Goal: Information Seeking & Learning: Learn about a topic

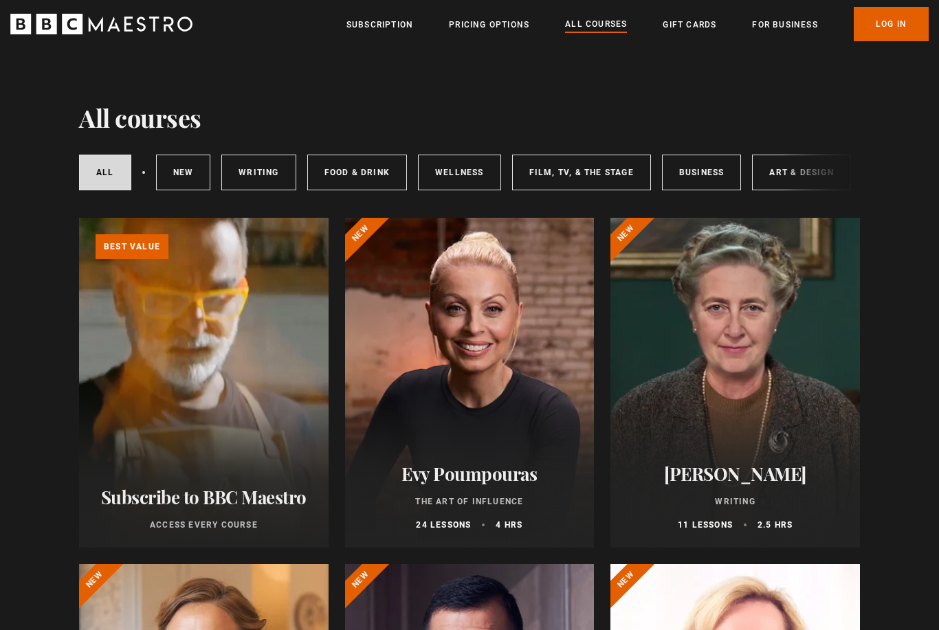
click at [892, 19] on link "Log In" at bounding box center [890, 24] width 75 height 34
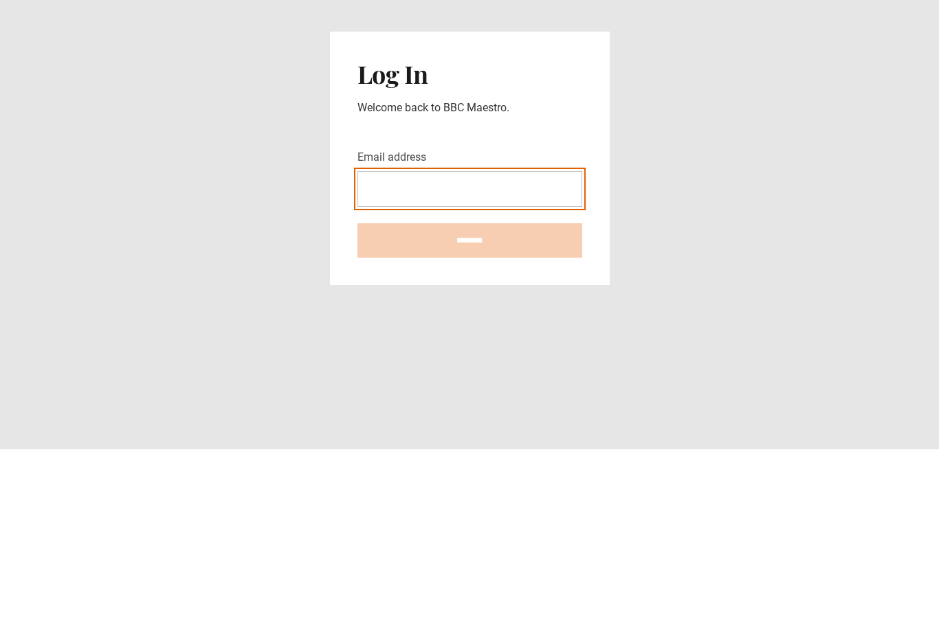
type input "**********"
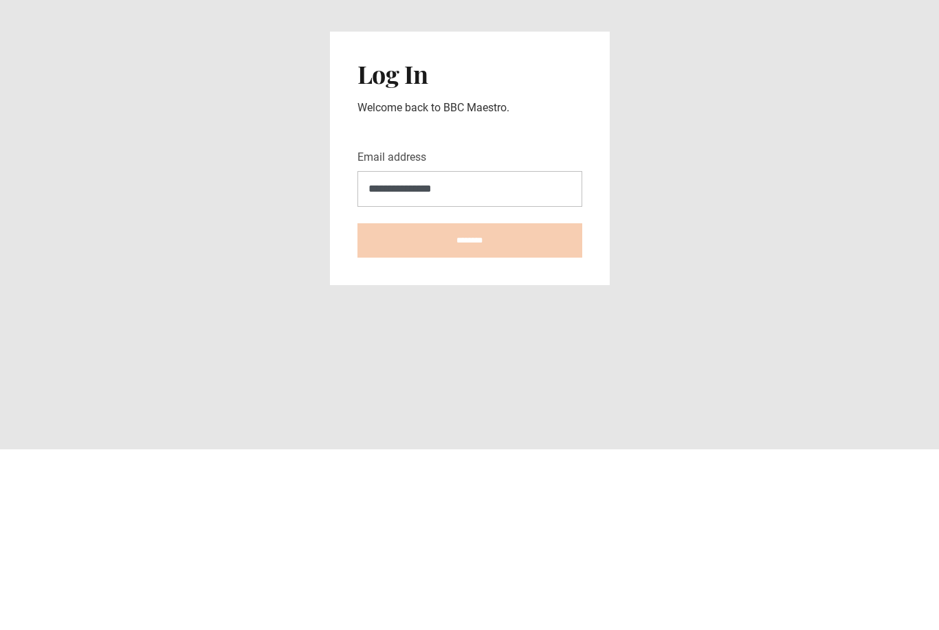
click at [469, 404] on input "********" at bounding box center [469, 421] width 225 height 34
type input "**********"
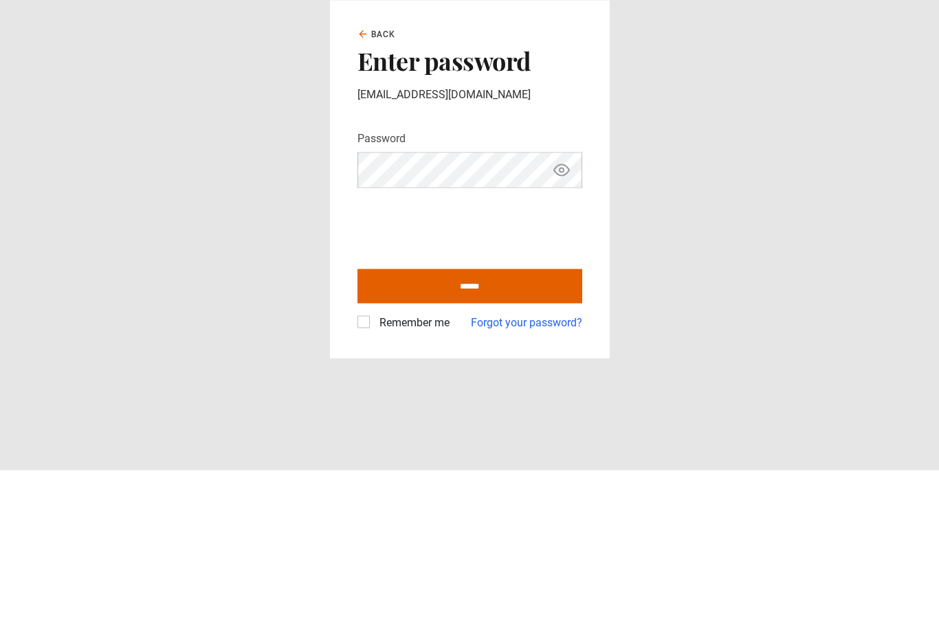
scroll to position [44, 0]
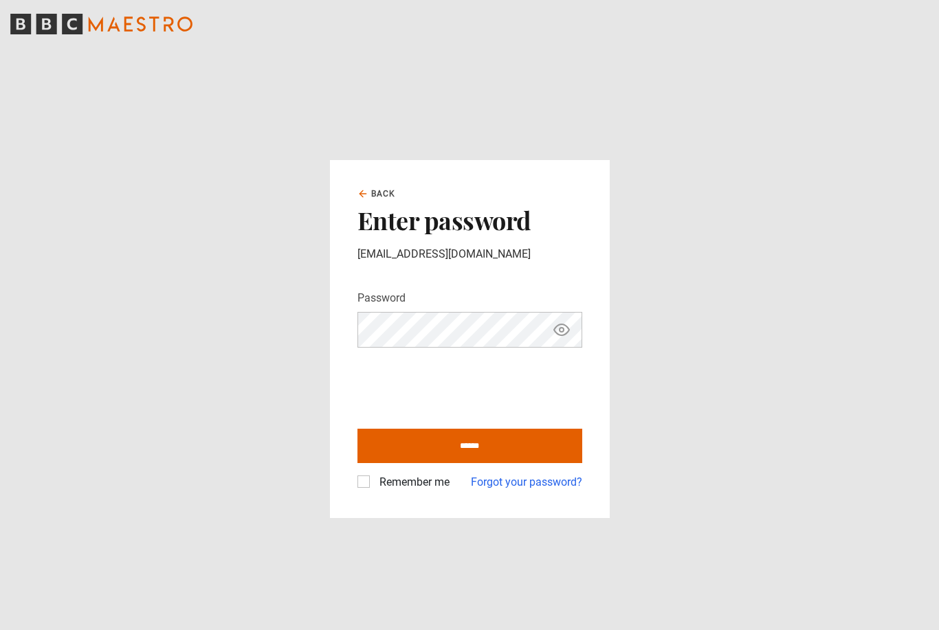
click at [490, 429] on input "******" at bounding box center [469, 446] width 225 height 34
type input "**********"
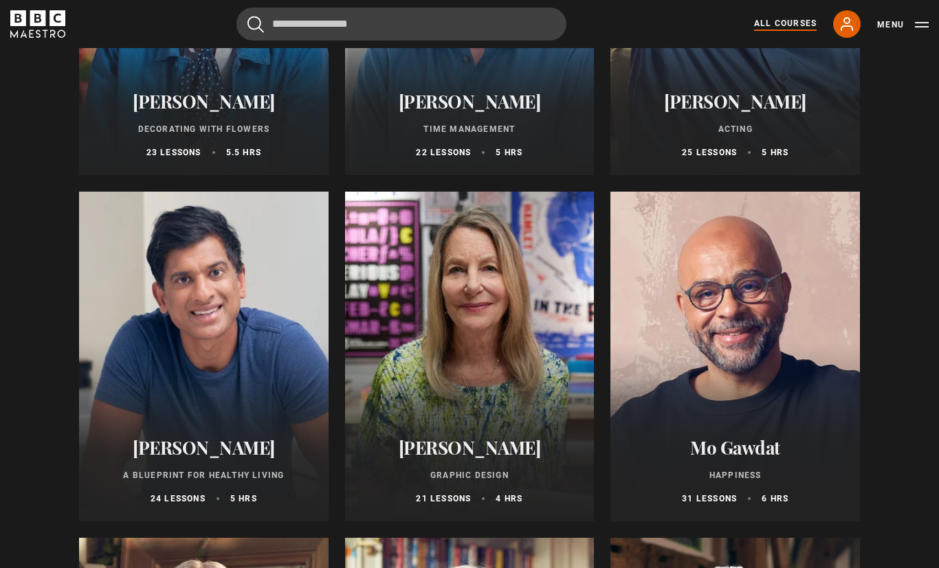
scroll to position [2092, 0]
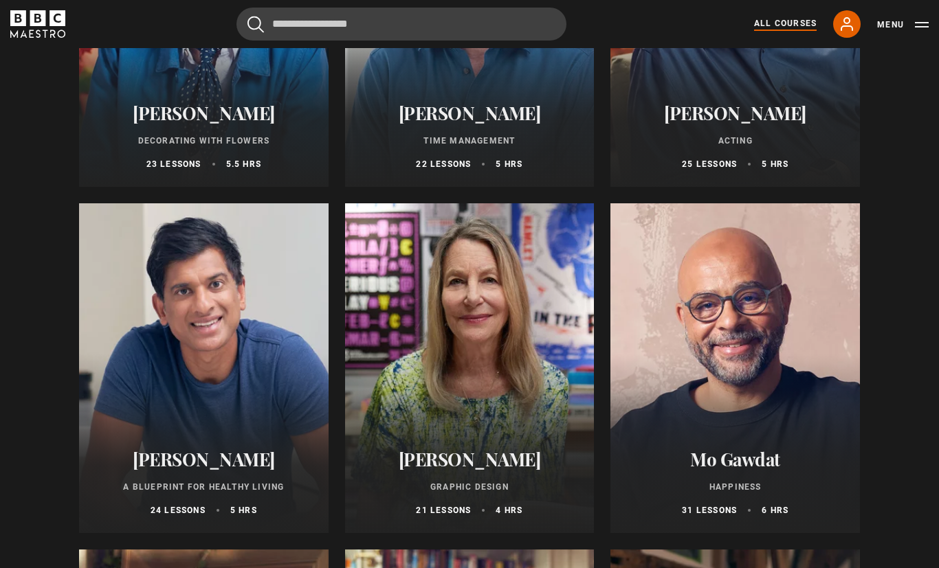
click at [489, 369] on div at bounding box center [469, 369] width 249 height 330
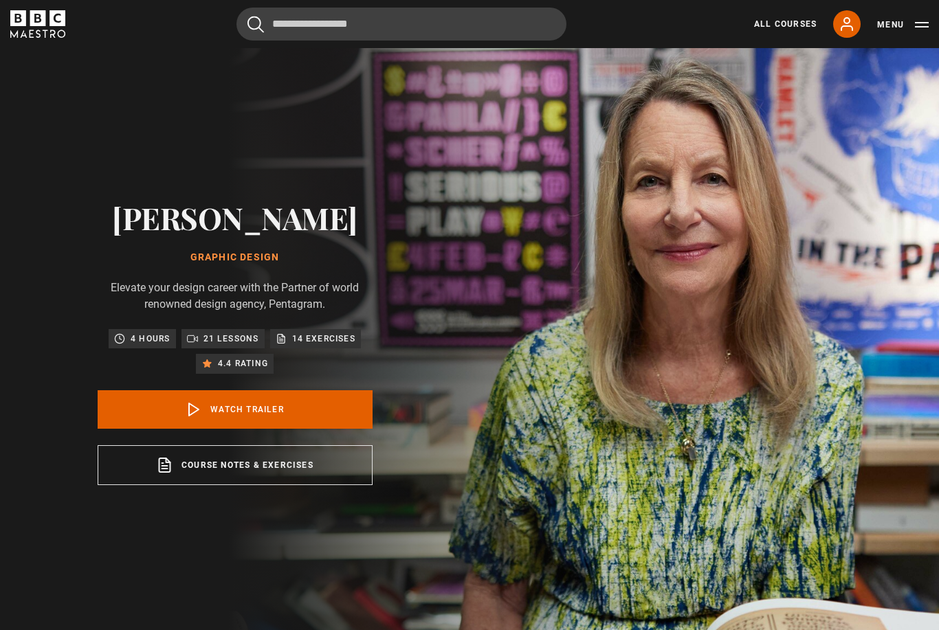
click at [313, 428] on link "Watch Trailer" at bounding box center [235, 409] width 275 height 38
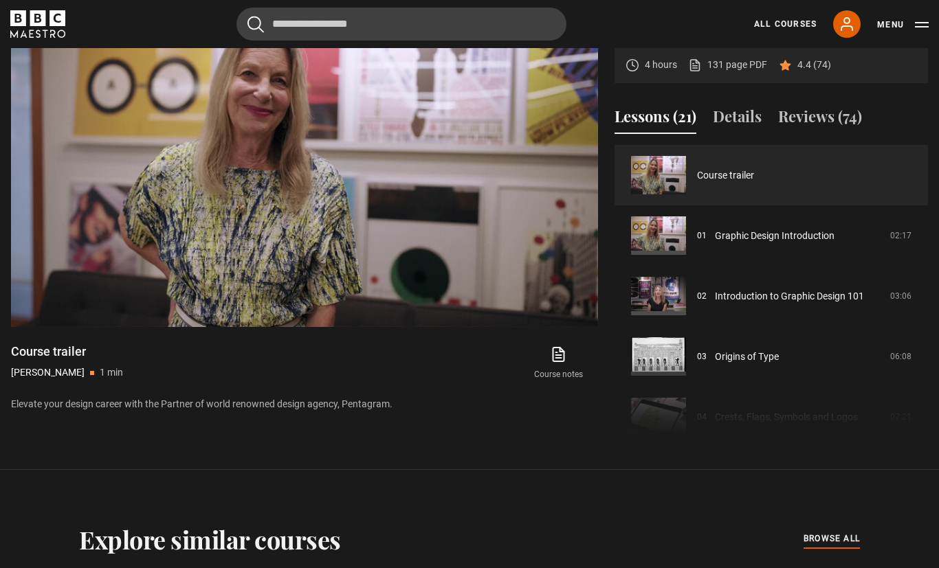
scroll to position [632, 0]
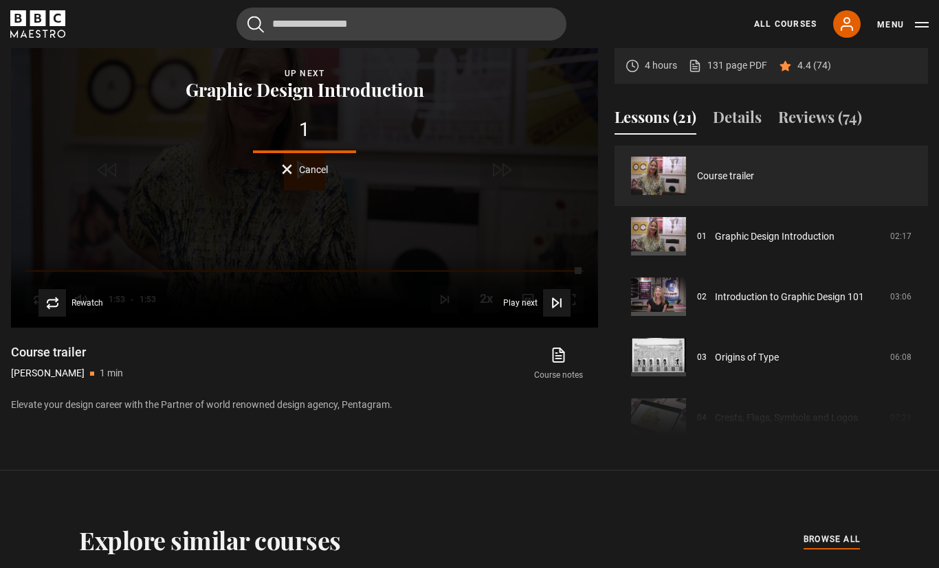
click at [732, 73] on link "131 page PDF (opens in new tab)" at bounding box center [727, 65] width 79 height 14
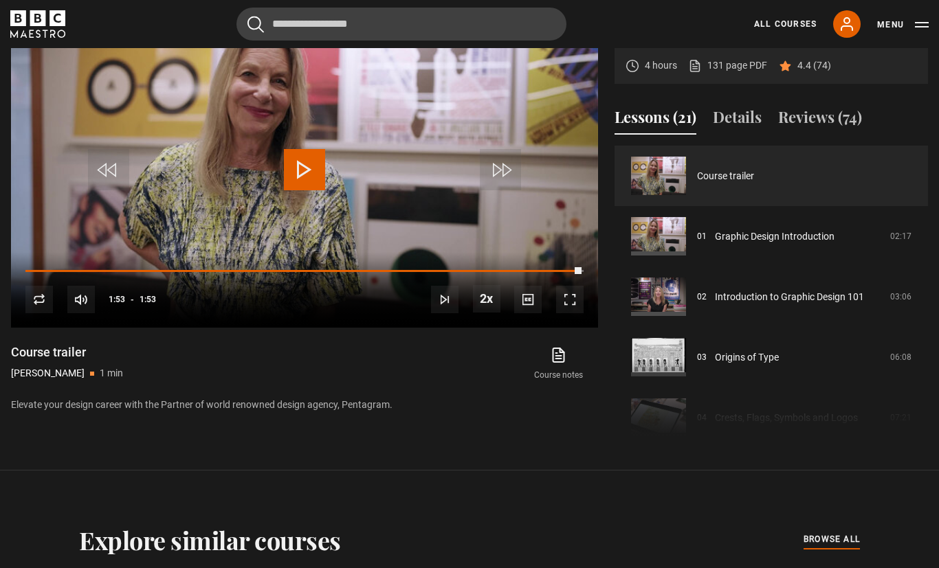
click at [724, 73] on link "131 page PDF (opens in new tab)" at bounding box center [727, 65] width 79 height 14
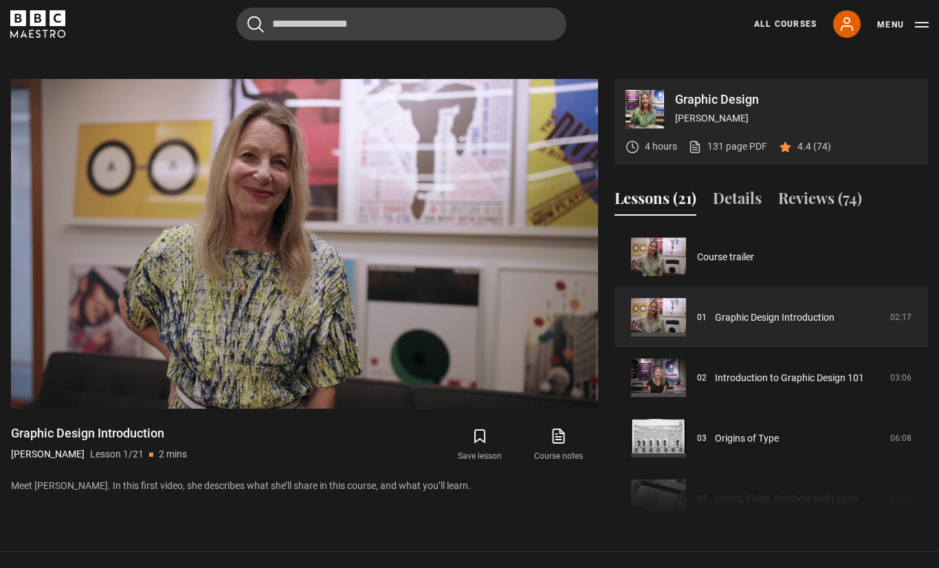
scroll to position [555, 0]
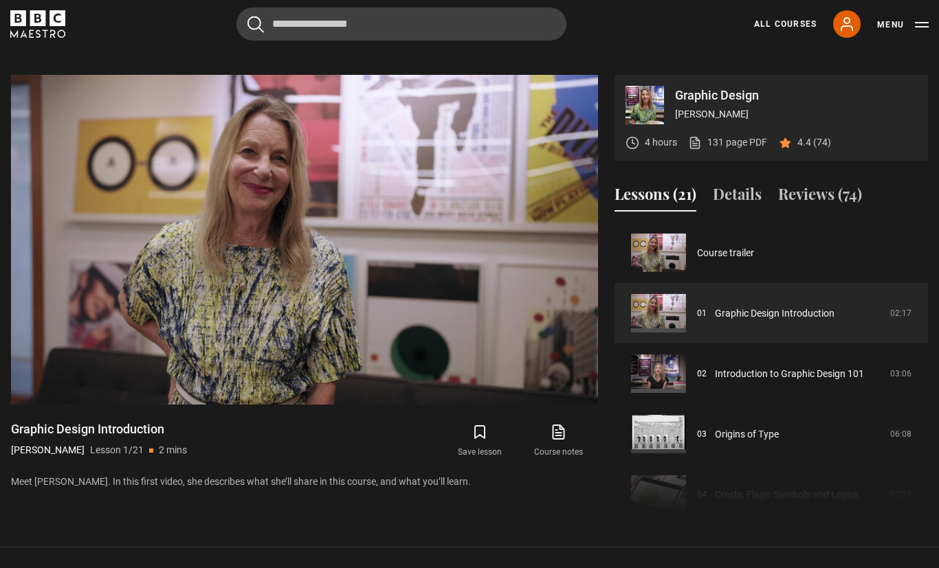
click at [572, 357] on div "Loaded : 9.96%" at bounding box center [304, 356] width 558 height 2
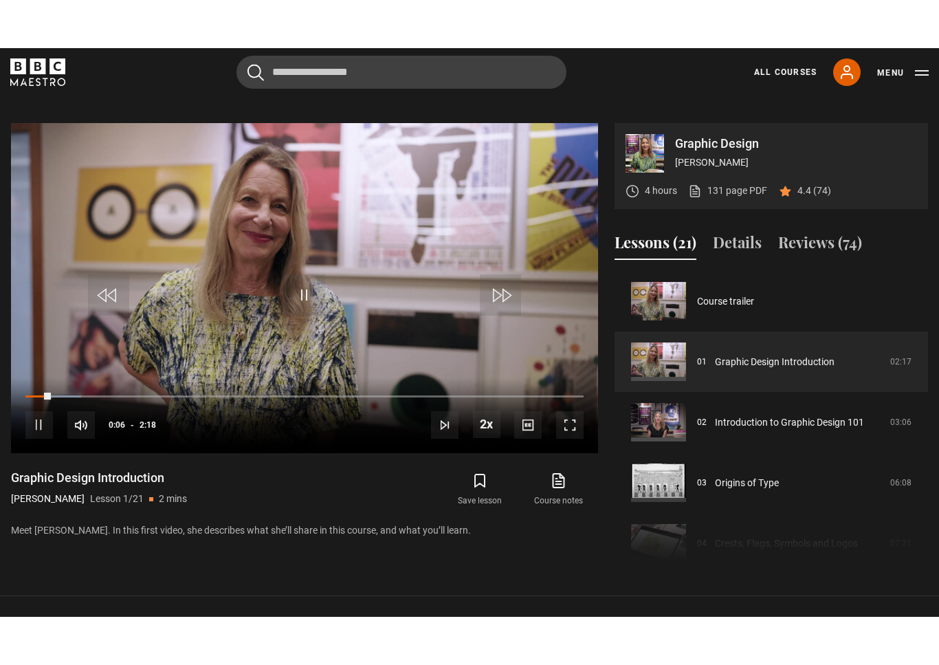
scroll to position [16, 0]
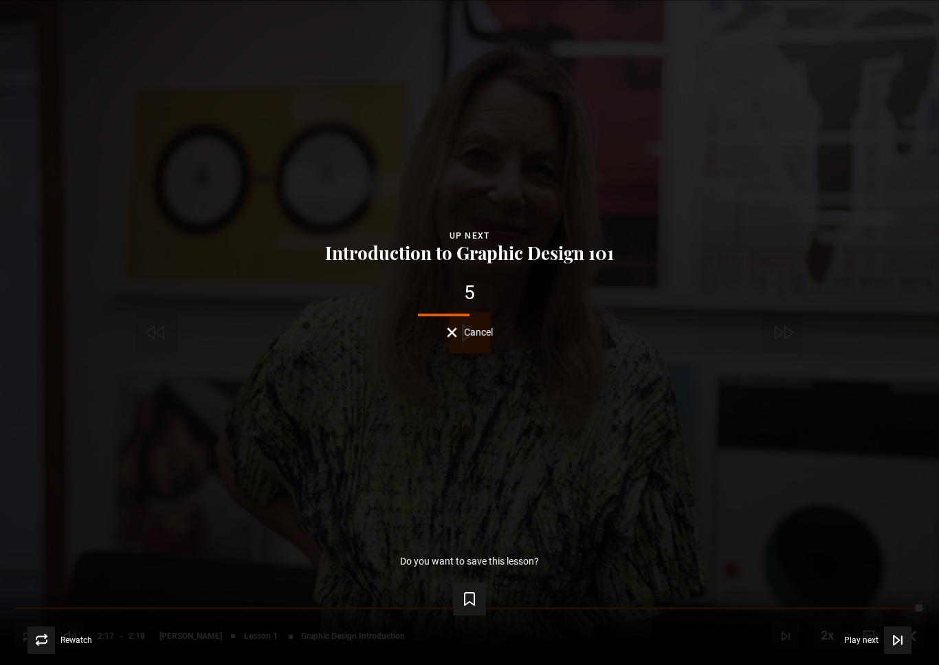
click at [890, 568] on span "Video Player" at bounding box center [897, 639] width 27 height 27
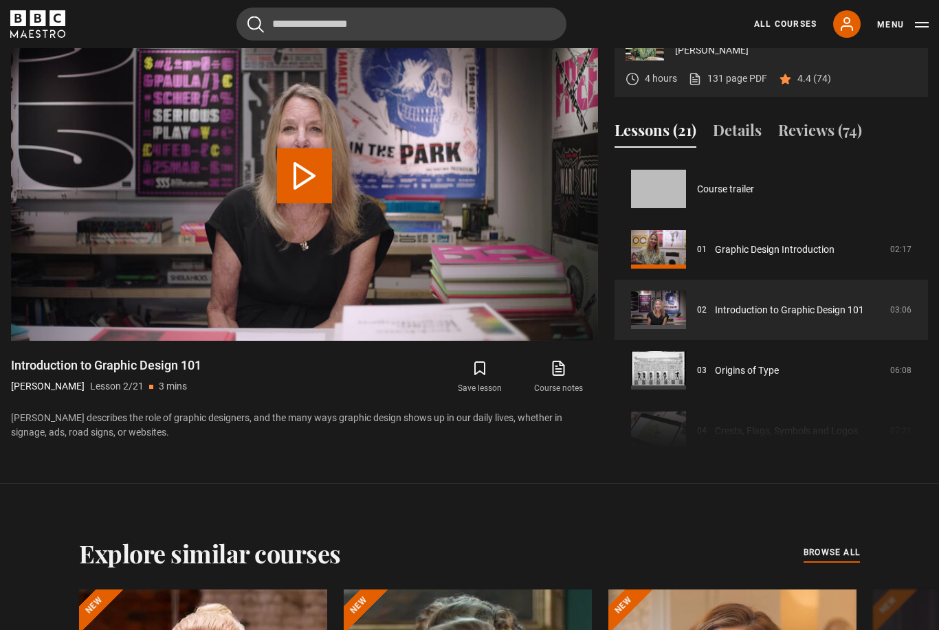
scroll to position [60, 0]
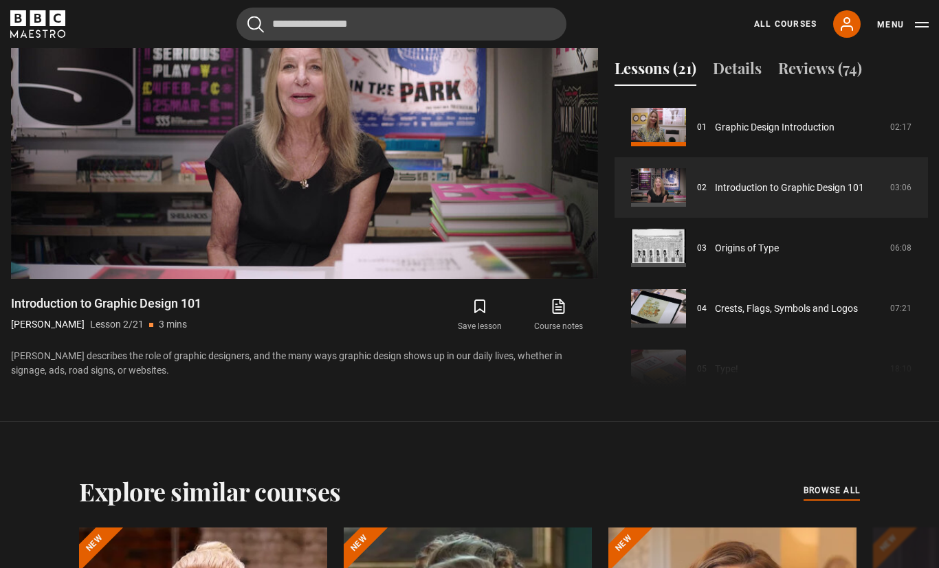
click at [512, 279] on video-js "Video Player is loading. Play Lesson Introduction to Graphic Design 101 10s Ski…" at bounding box center [304, 114] width 587 height 330
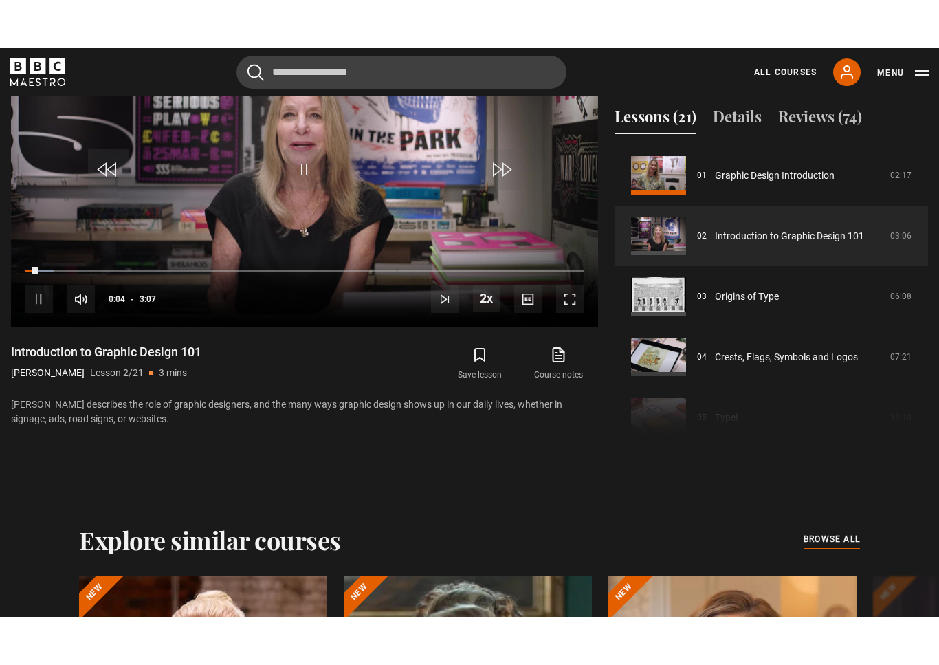
scroll to position [16, 0]
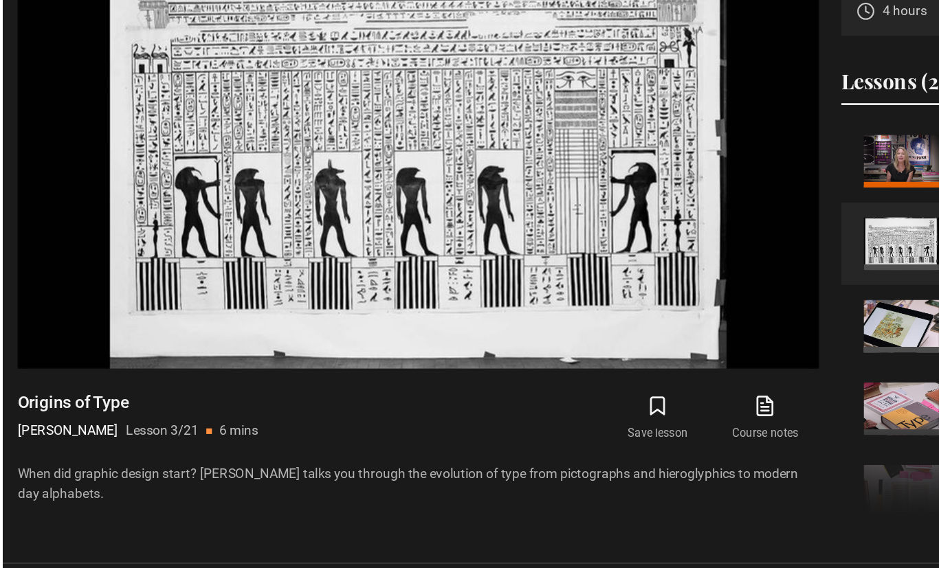
scroll to position [617, 0]
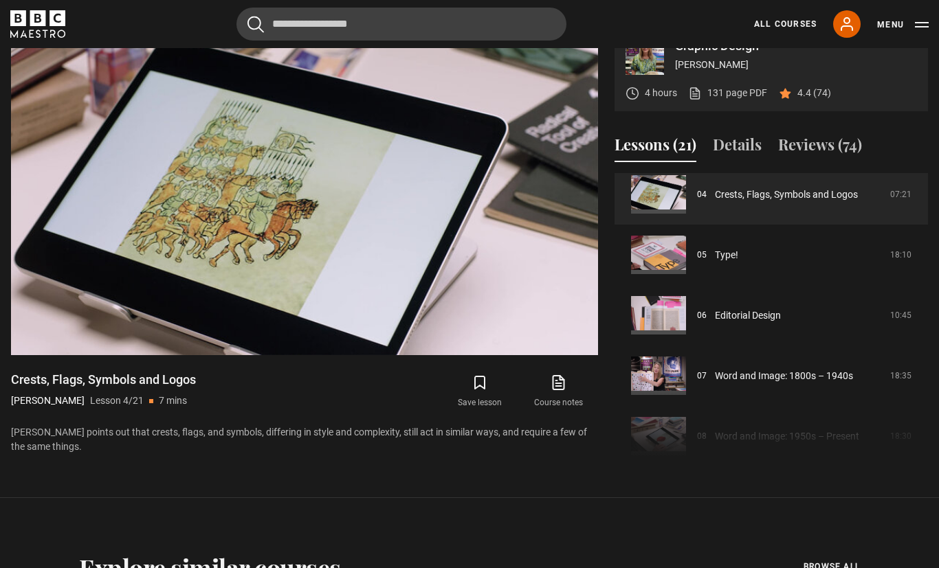
scroll to position [252, 0]
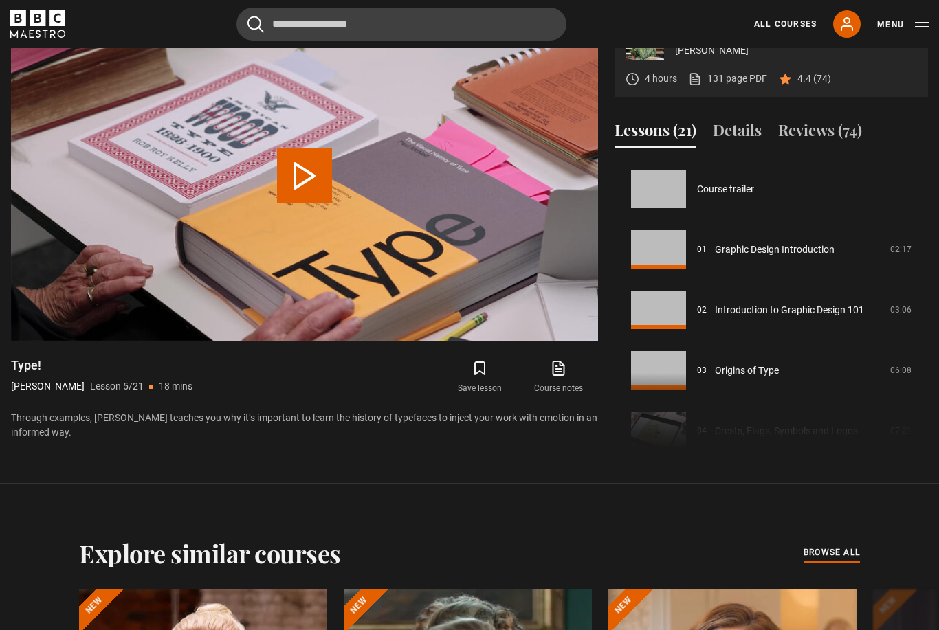
scroll to position [242, 0]
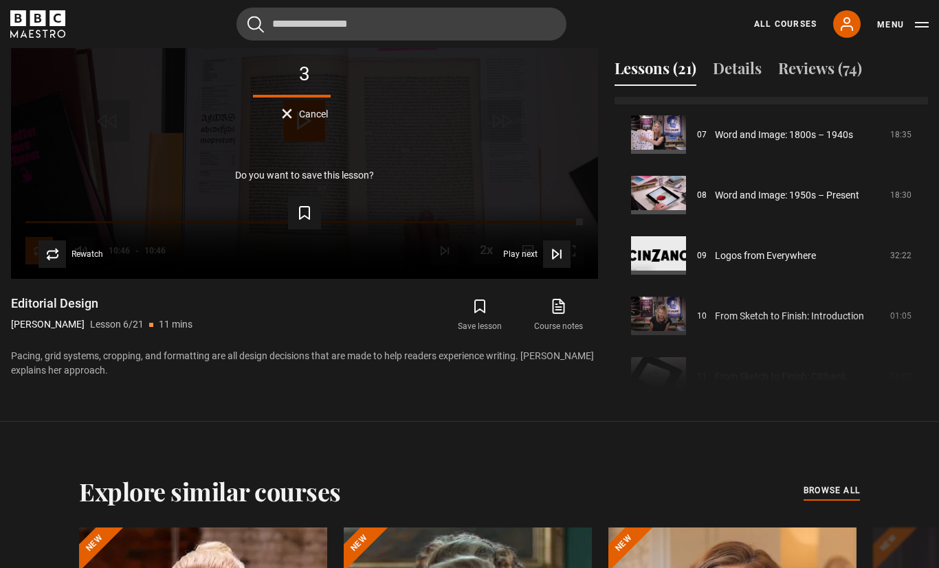
scroll to position [425, 0]
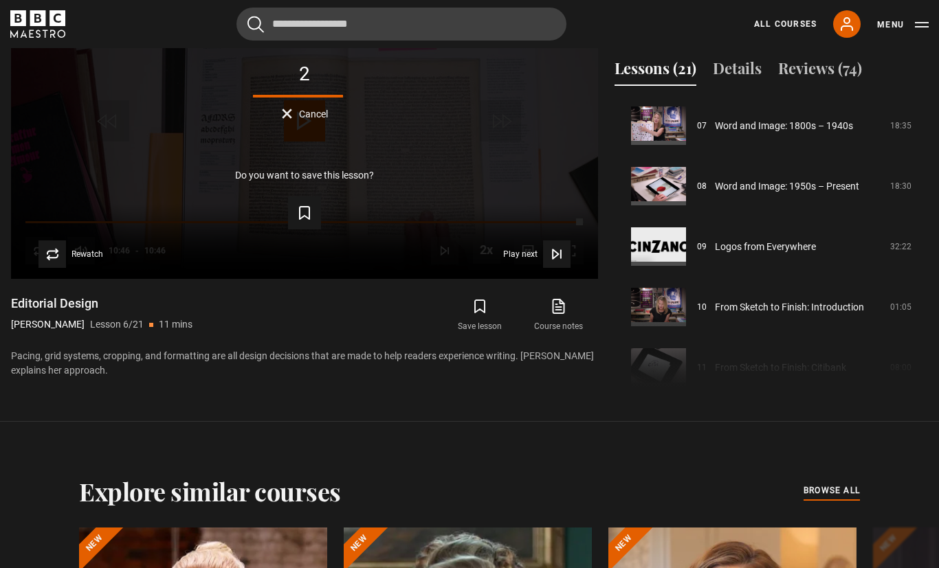
click at [553, 259] on icon "Video Player" at bounding box center [555, 254] width 5 height 9
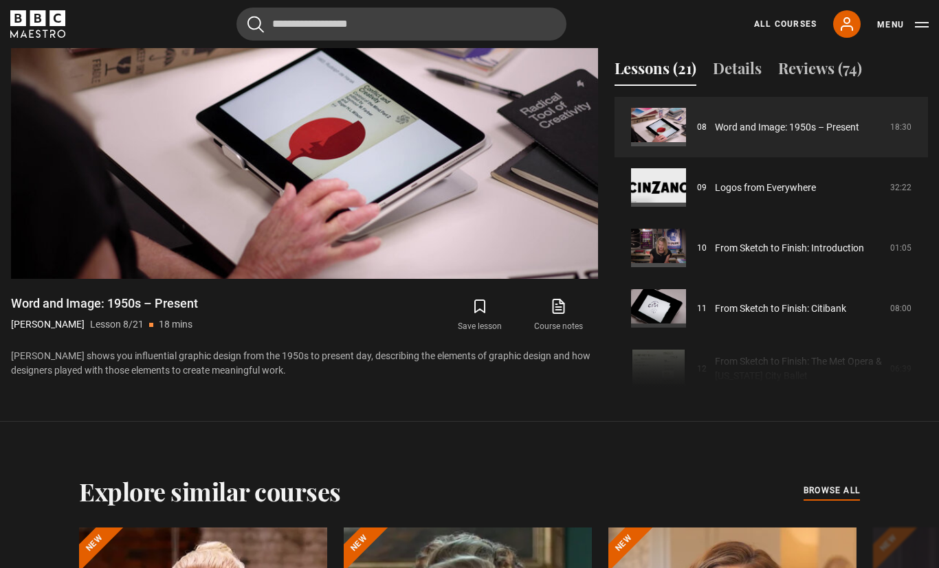
scroll to position [492, 0]
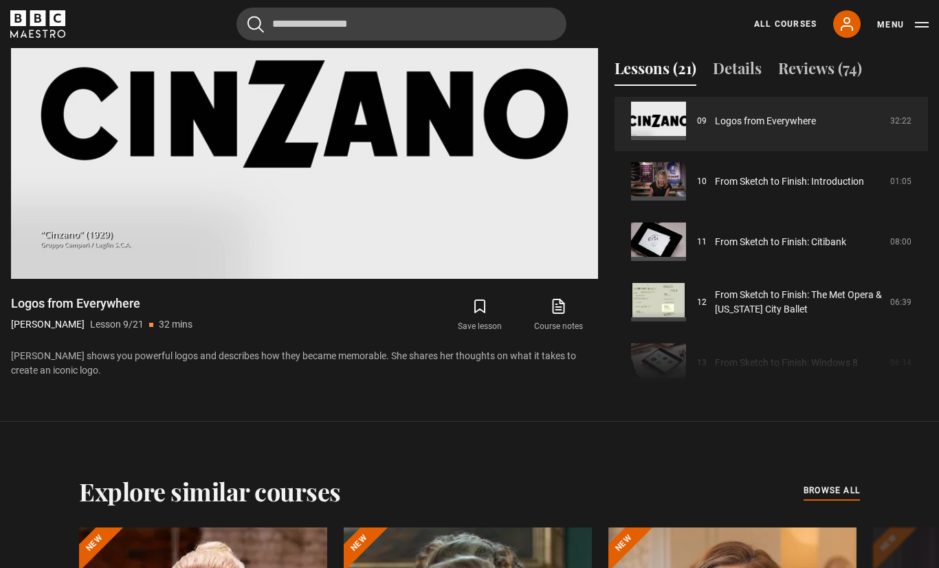
scroll to position [553, 0]
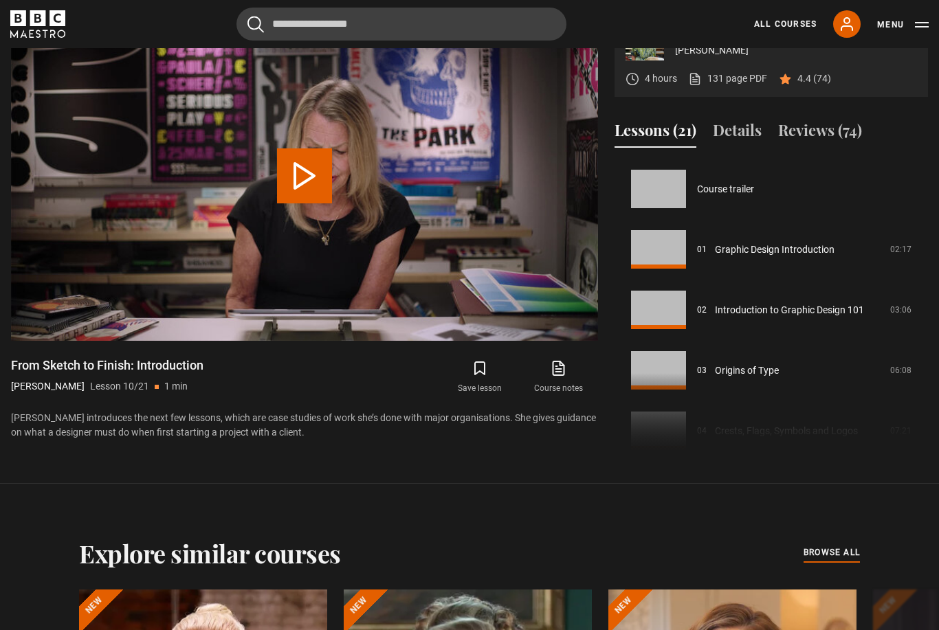
scroll to position [544, 0]
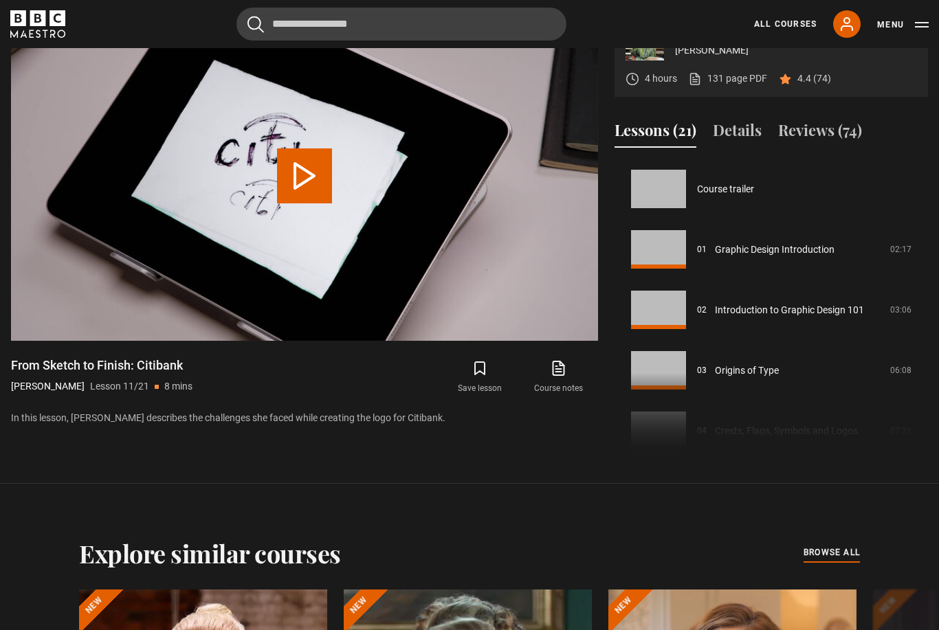
scroll to position [605, 0]
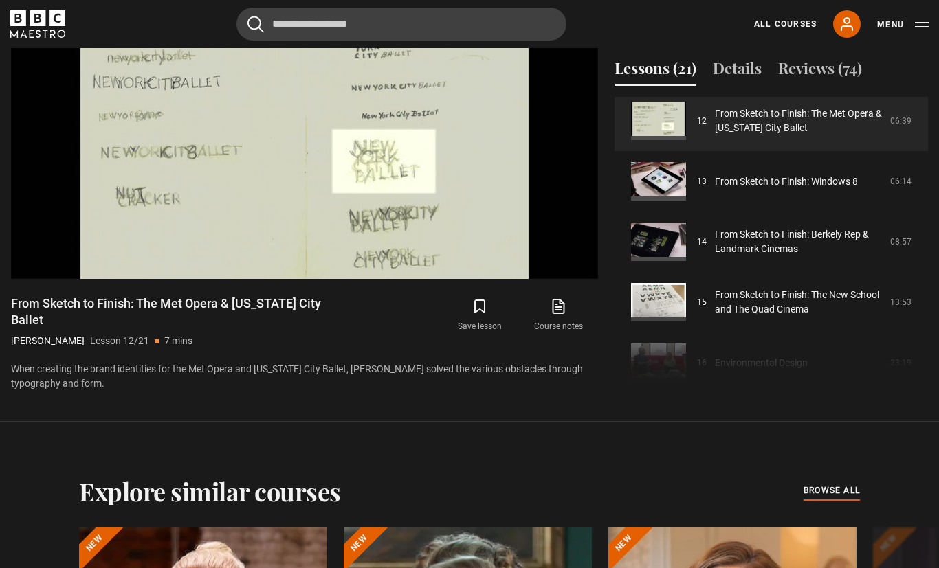
scroll to position [731, 0]
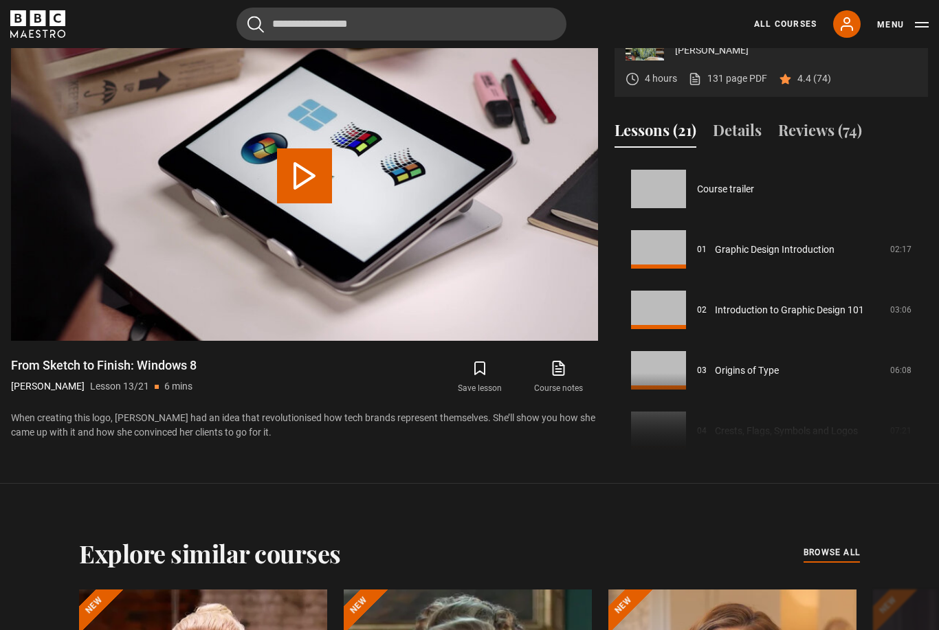
scroll to position [726, 0]
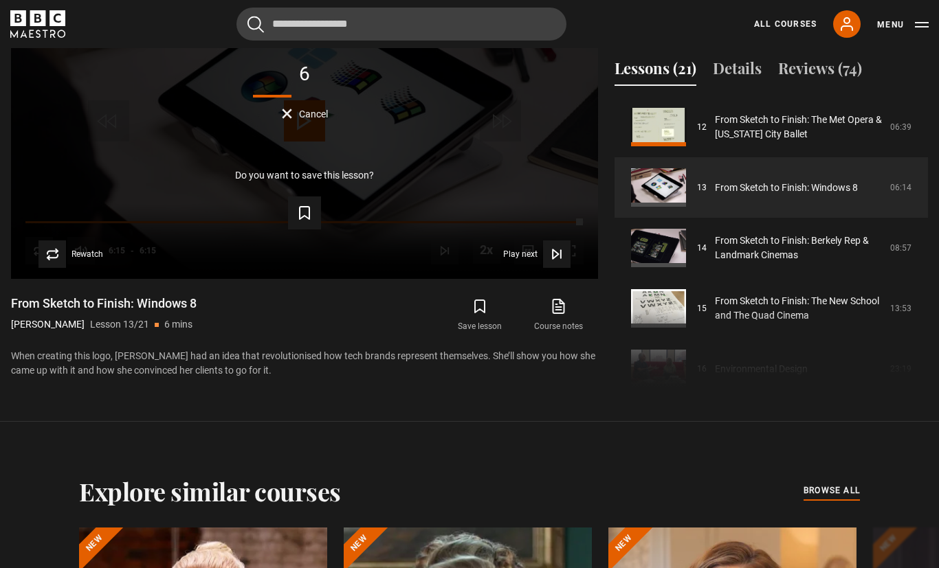
click at [544, 268] on span "Video Player" at bounding box center [556, 254] width 27 height 27
click at [553, 261] on icon "Video Player" at bounding box center [557, 254] width 14 height 14
click at [555, 259] on icon "Video Player" at bounding box center [555, 254] width 5 height 9
click at [536, 258] on span "Play next" at bounding box center [520, 254] width 34 height 8
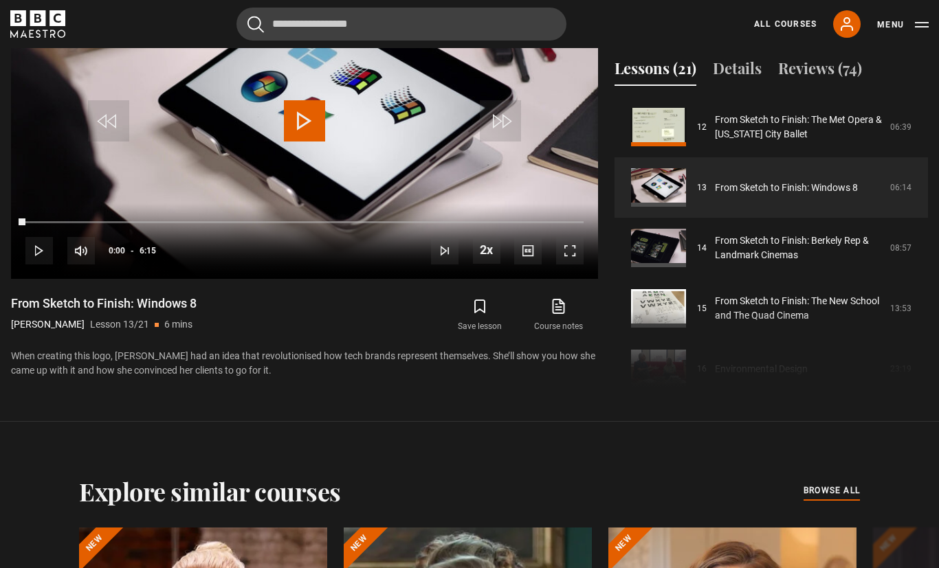
click at [404, 394] on div "Video Player is loading. Play Lesson From Sketch to Finish: Windows 8 10s Skip …" at bounding box center [304, 171] width 587 height 445
click at [407, 422] on section "Graphic Design Paula Scher 4 hours 131 page PDF (opens in new tab) 4.4 (74) Vid…" at bounding box center [469, 158] width 939 height 528
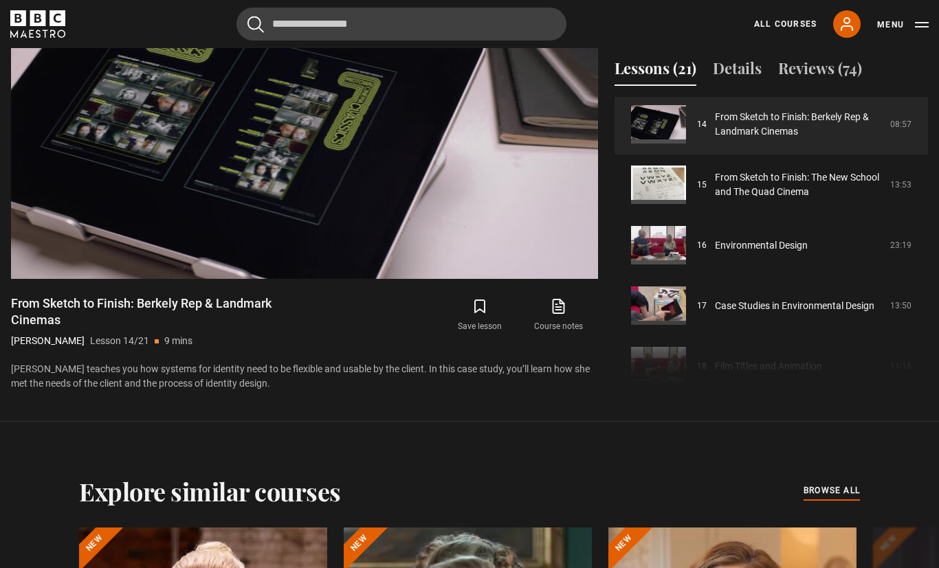
scroll to position [851, 0]
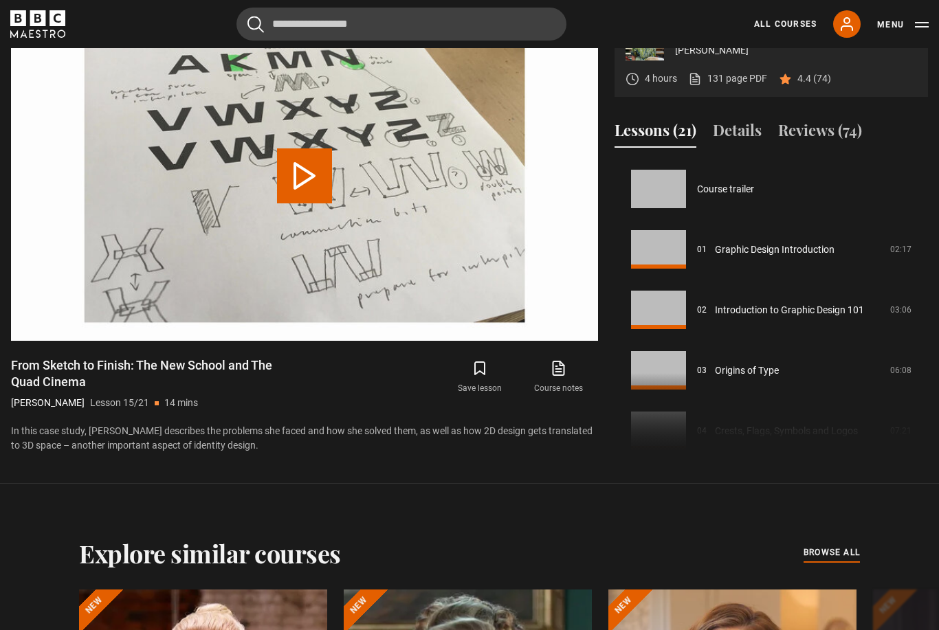
scroll to position [847, 0]
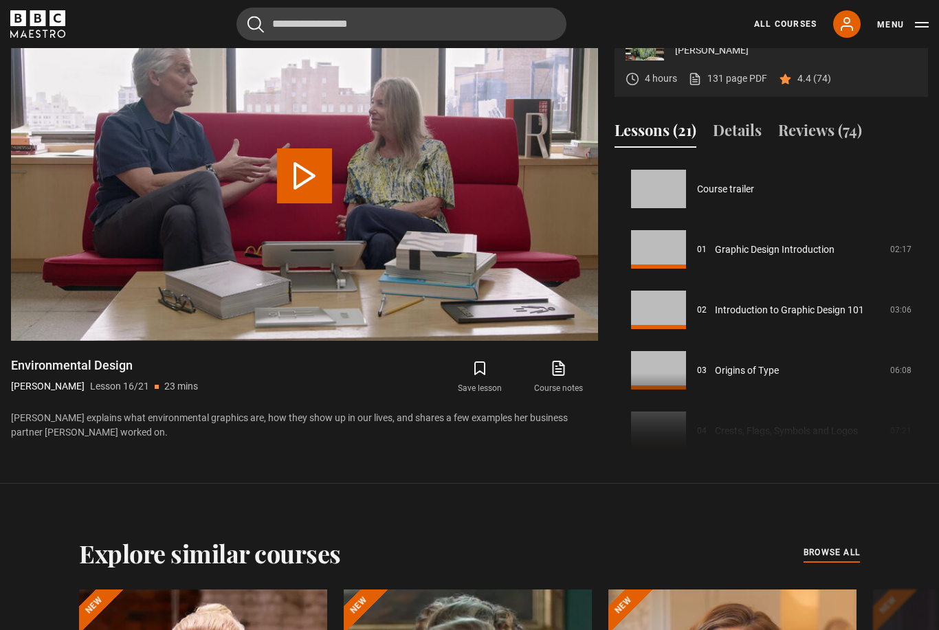
scroll to position [907, 0]
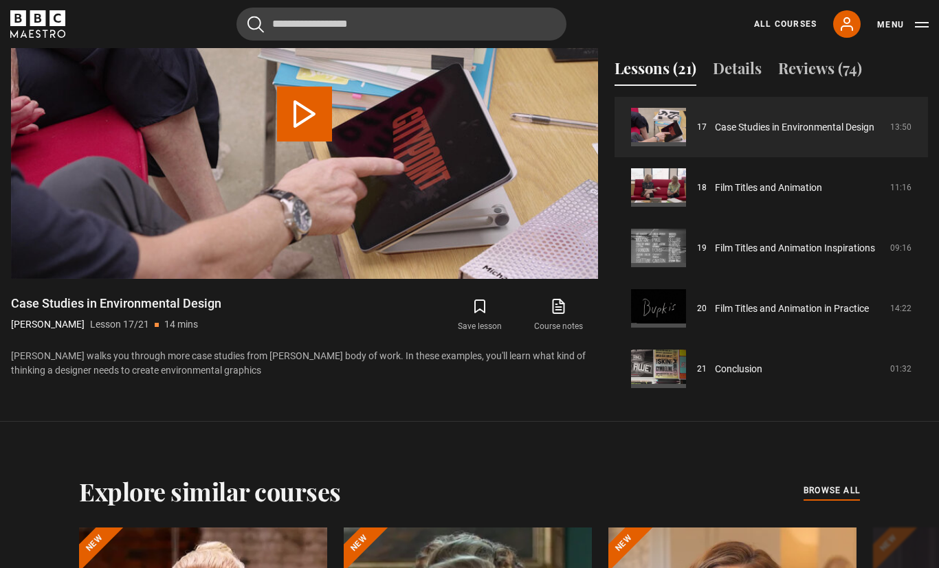
scroll to position [1029, 0]
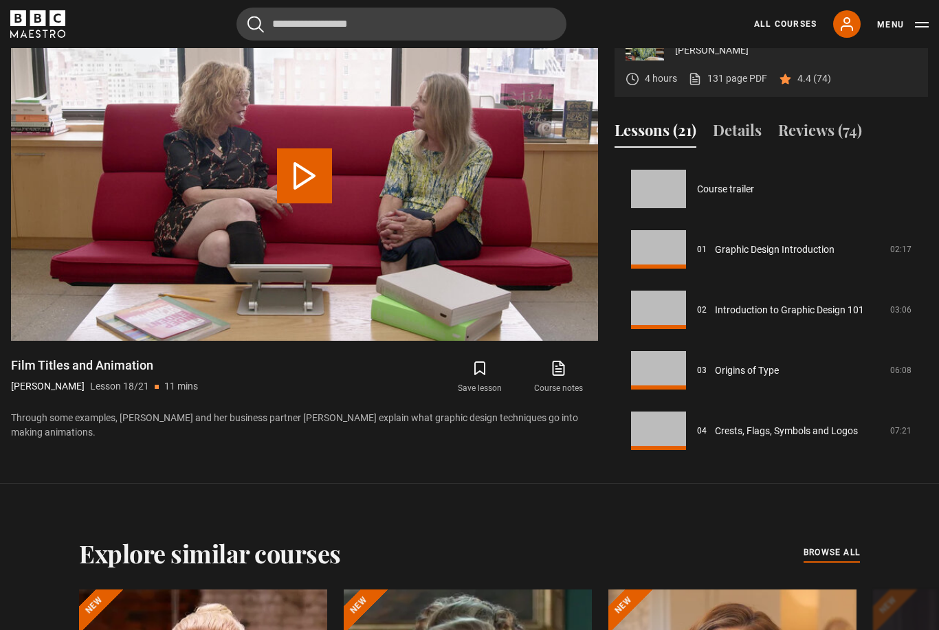
scroll to position [1028, 0]
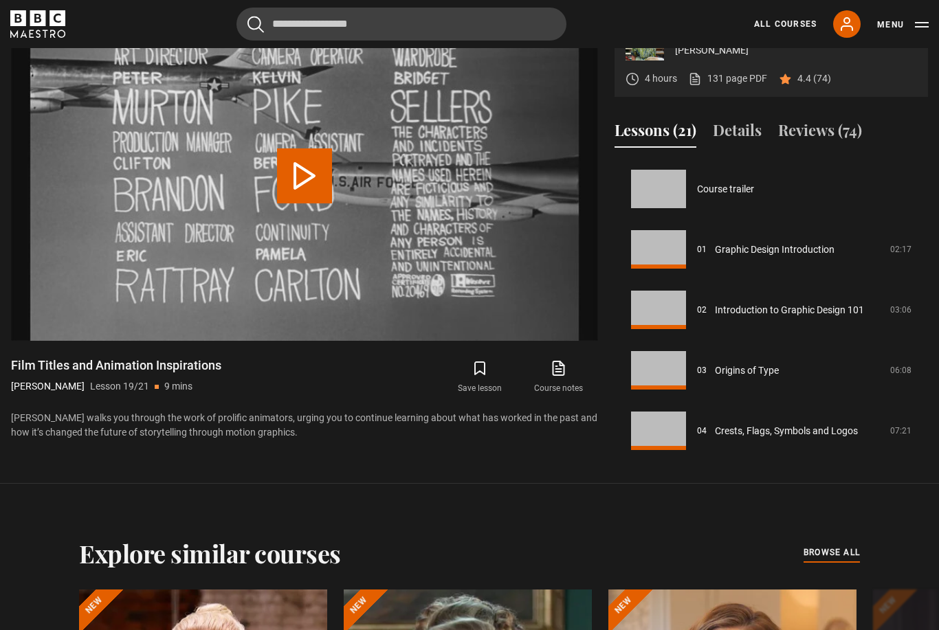
scroll to position [1034, 0]
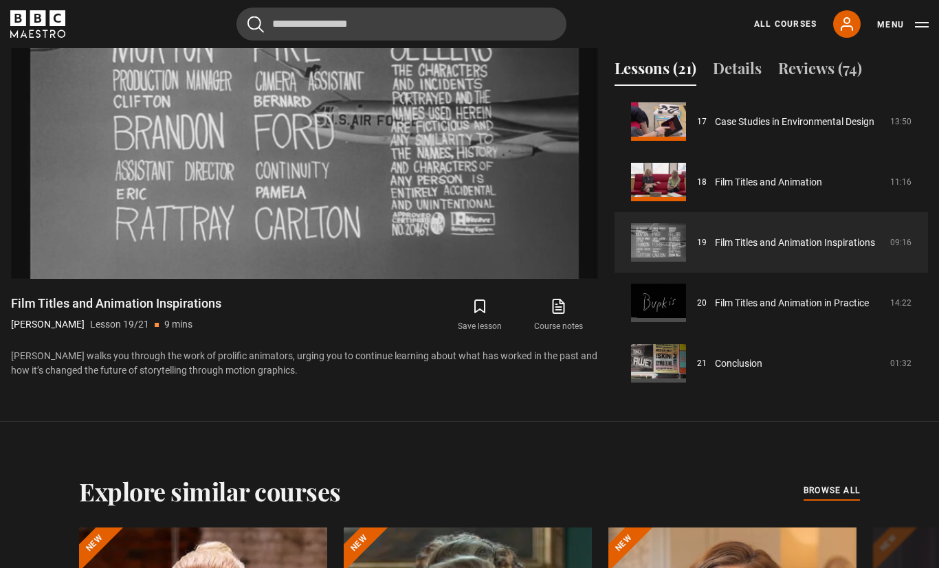
click at [543, 260] on video-js "Video Player is loading. Play Lesson Film Titles and Animation Inspirations 10s…" at bounding box center [304, 114] width 587 height 330
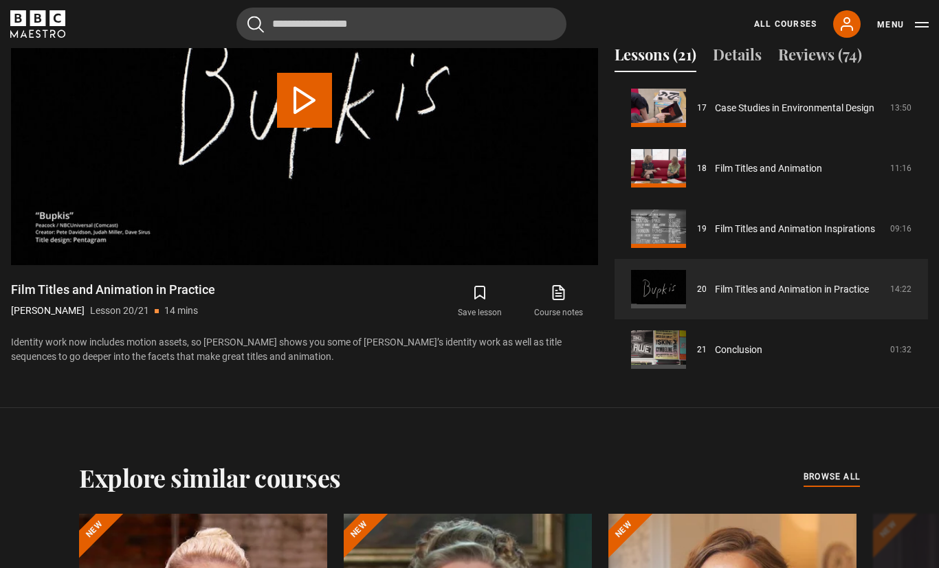
scroll to position [695, 0]
click at [387, 243] on video-js "Video Player is loading. Play Lesson Film Titles and Animation in Practice 10s …" at bounding box center [304, 100] width 587 height 330
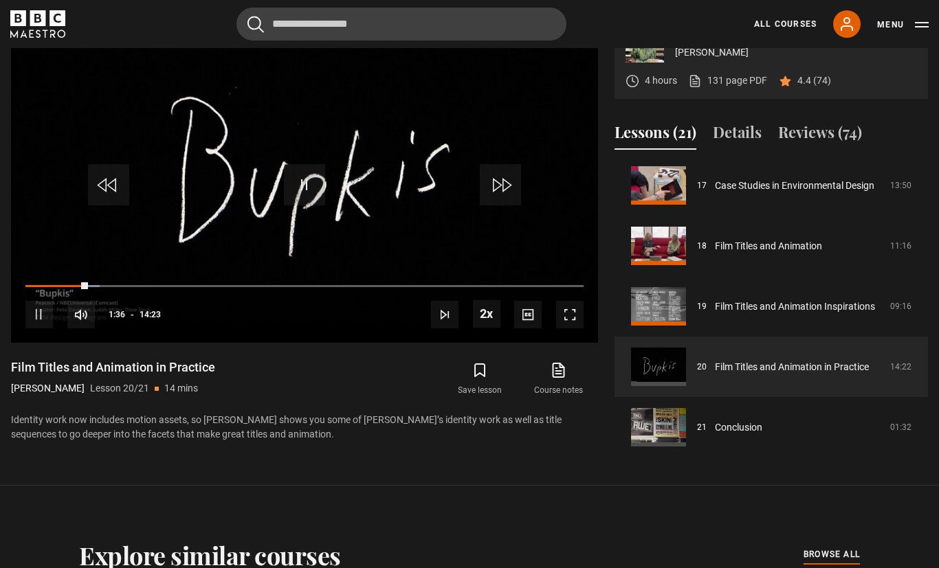
scroll to position [616, 0]
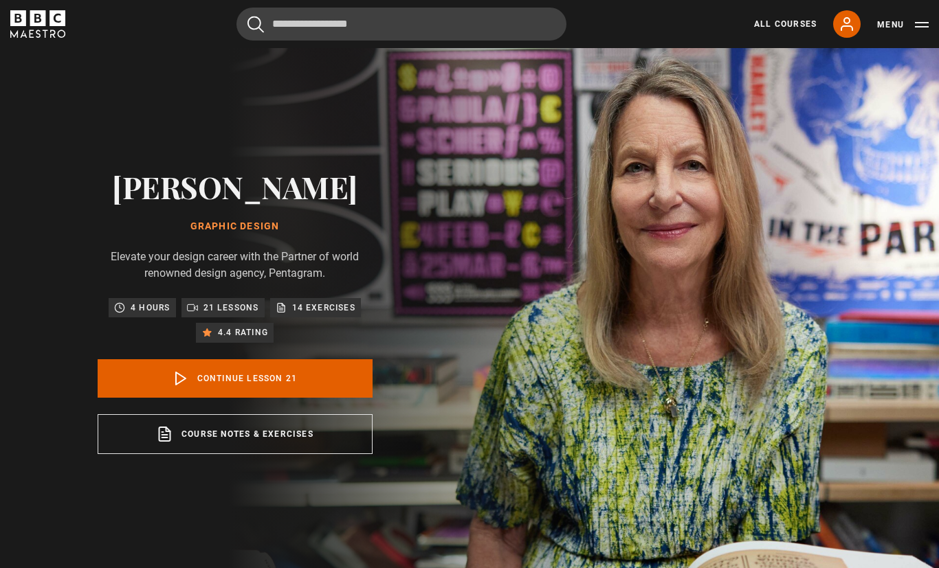
click at [787, 25] on link "All Courses" at bounding box center [785, 24] width 63 height 12
